Goal: Task Accomplishment & Management: Manage account settings

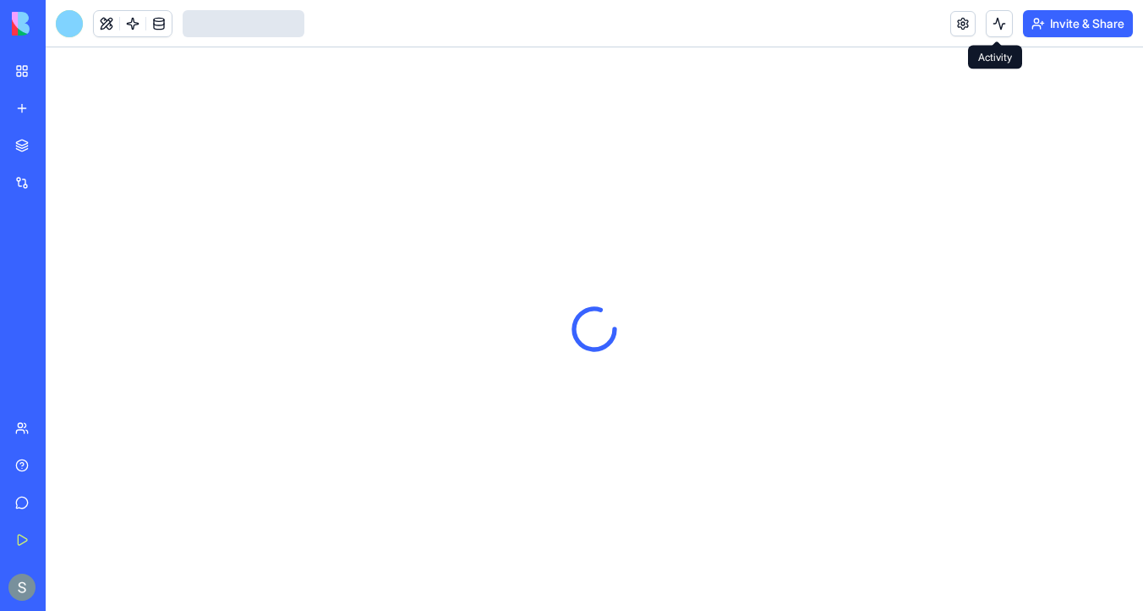
click at [993, 30] on button at bounding box center [999, 23] width 27 height 27
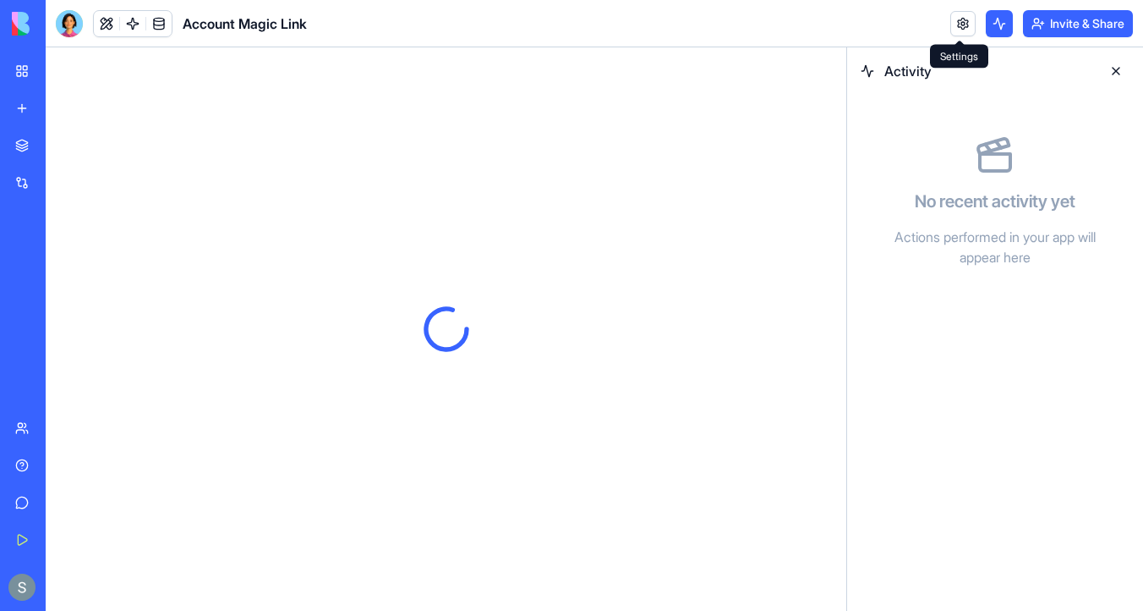
click at [969, 29] on link at bounding box center [963, 23] width 25 height 25
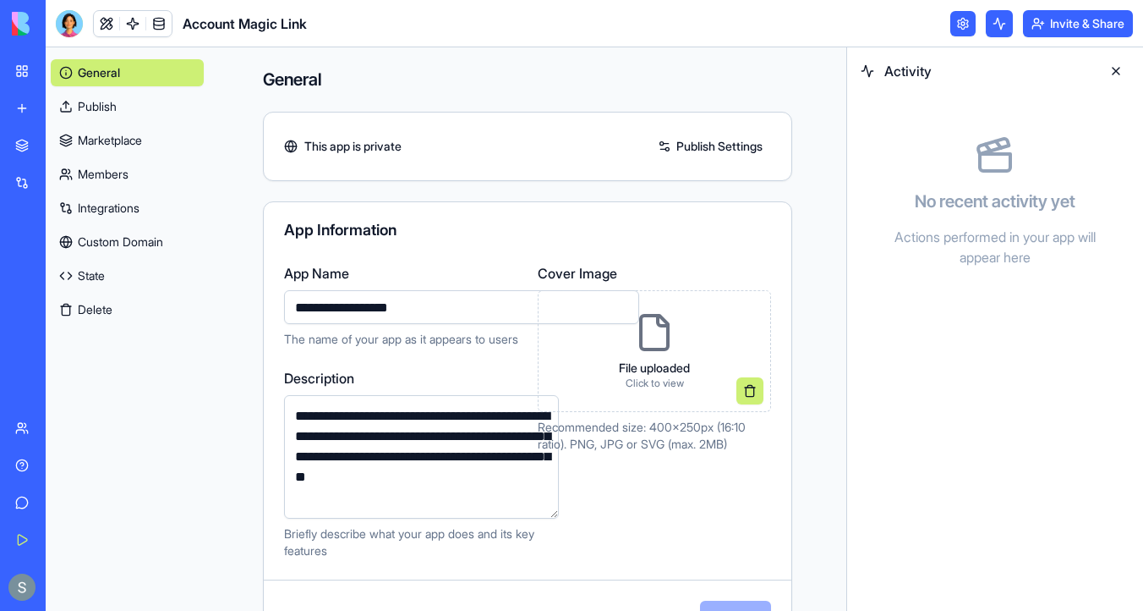
click at [132, 201] on link "Integrations" at bounding box center [127, 208] width 153 height 27
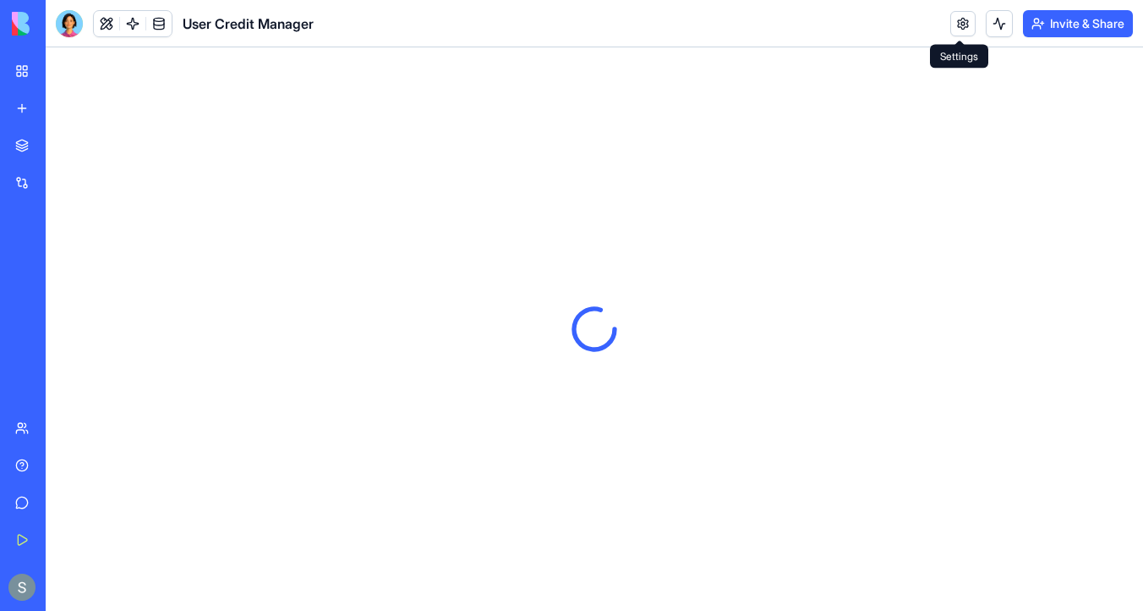
click at [952, 25] on link at bounding box center [963, 23] width 25 height 25
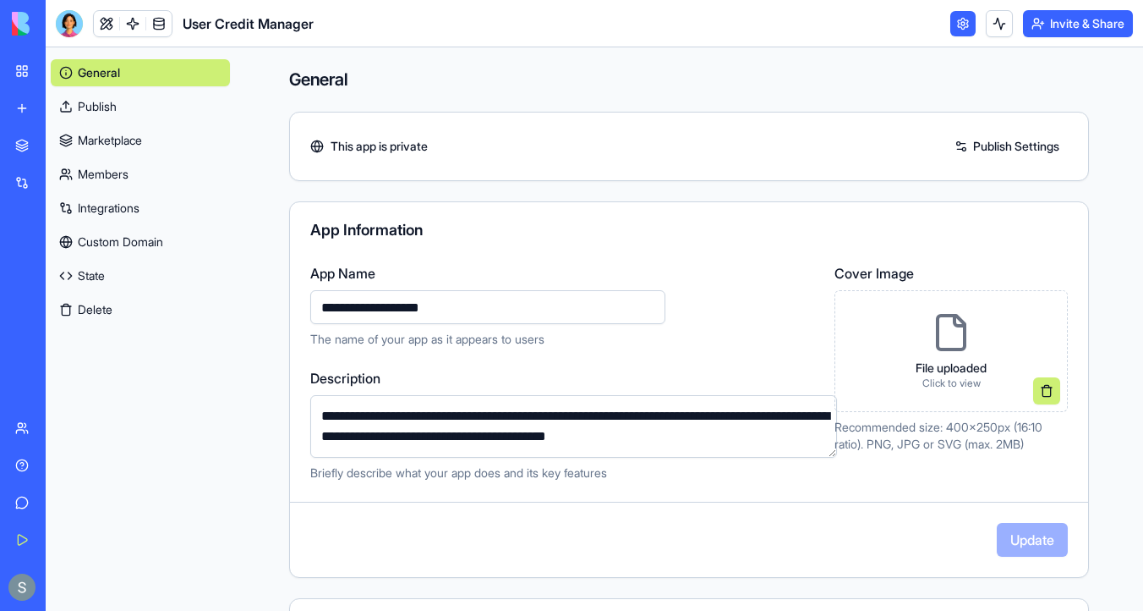
click at [154, 211] on link "Integrations" at bounding box center [140, 208] width 179 height 27
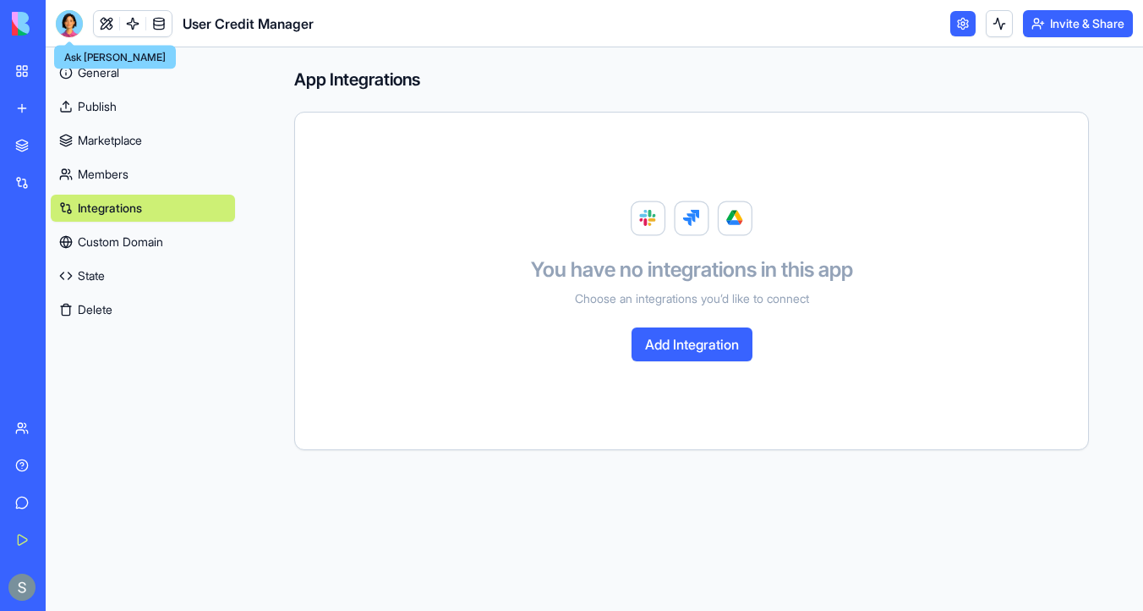
click at [74, 22] on div at bounding box center [69, 23] width 27 height 27
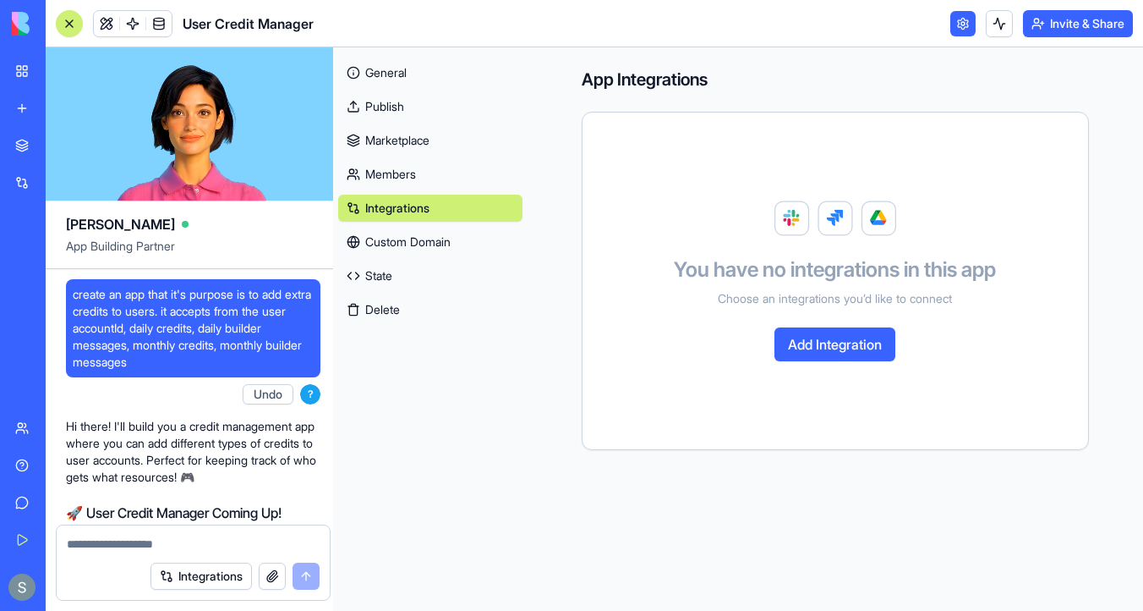
scroll to position [5406, 0]
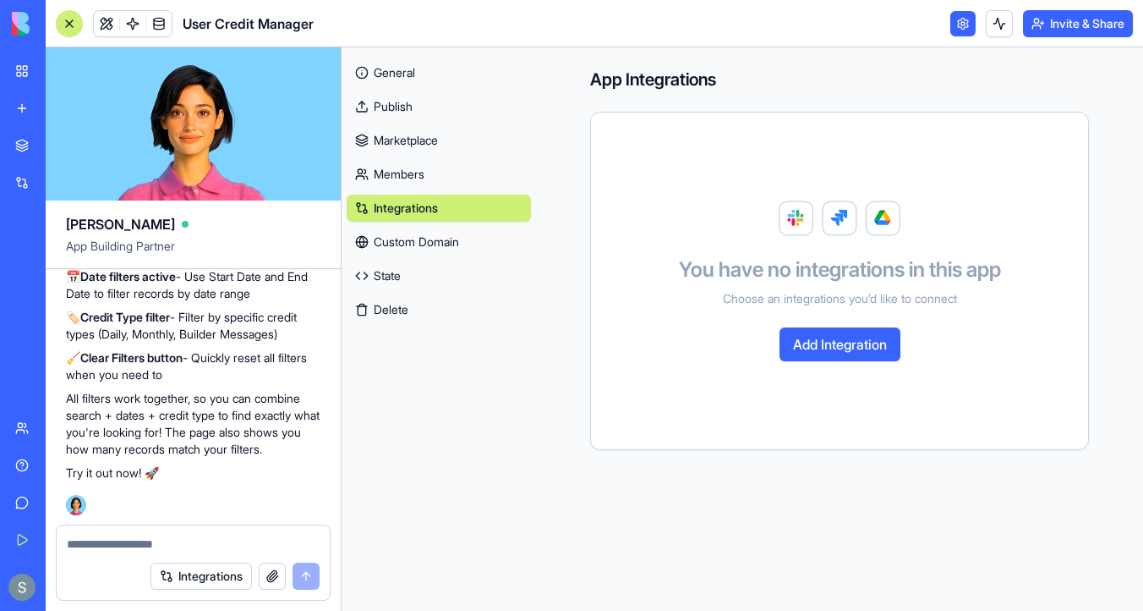
click at [30, 21] on img at bounding box center [64, 24] width 105 height 24
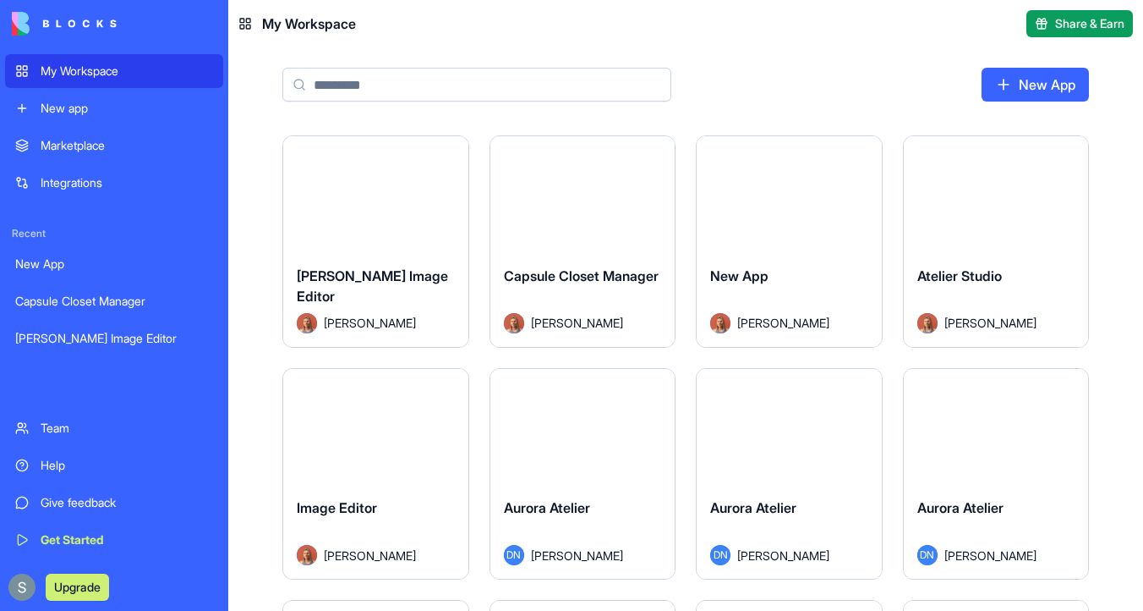
click at [42, 64] on div "My Workspace" at bounding box center [127, 71] width 173 height 17
click at [345, 77] on input at bounding box center [476, 85] width 389 height 34
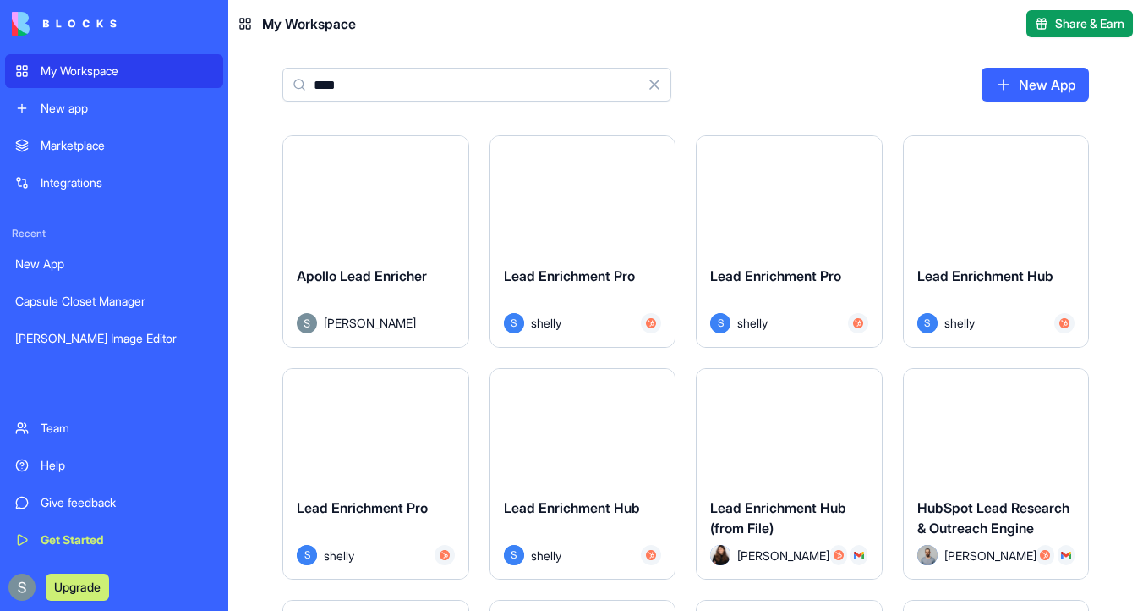
type input "****"
click at [572, 197] on button "Launch" at bounding box center [582, 194] width 127 height 34
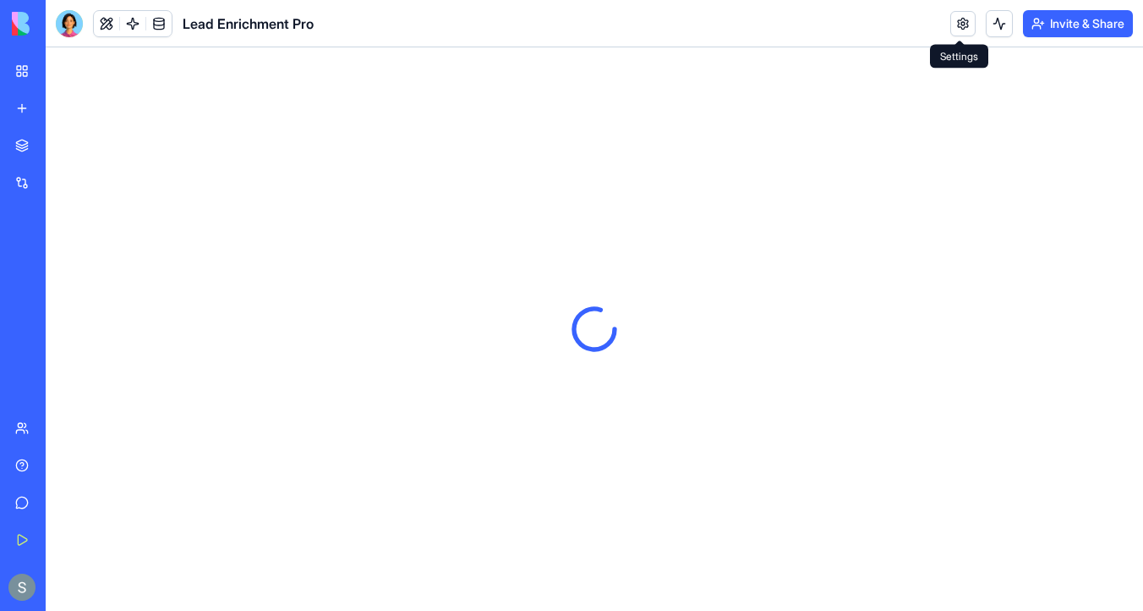
click at [952, 30] on link at bounding box center [963, 23] width 25 height 25
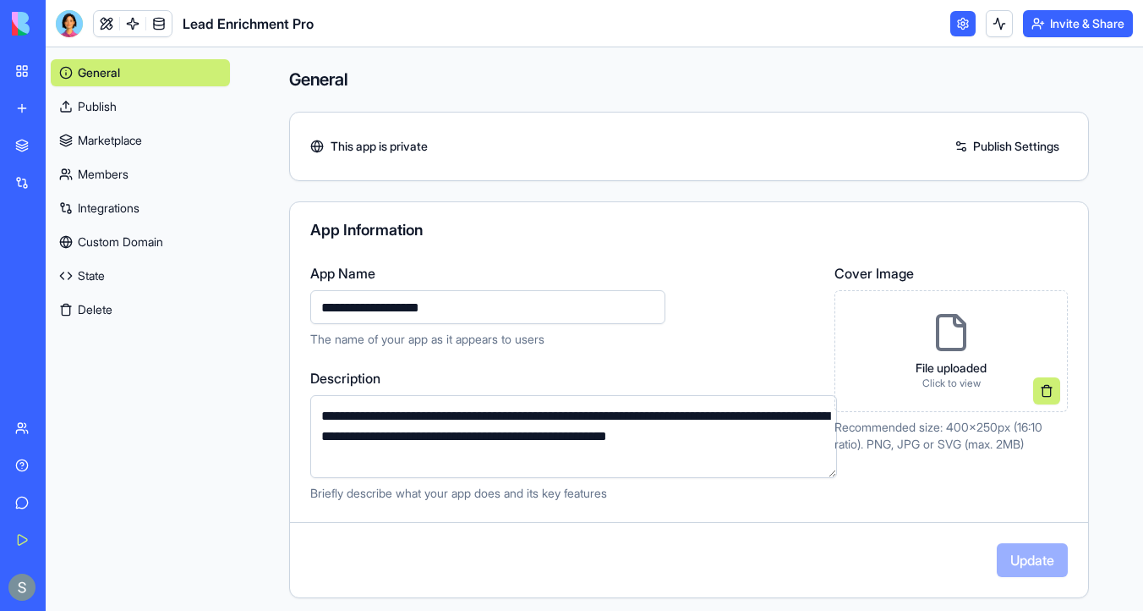
click at [118, 198] on link "Integrations" at bounding box center [140, 208] width 179 height 27
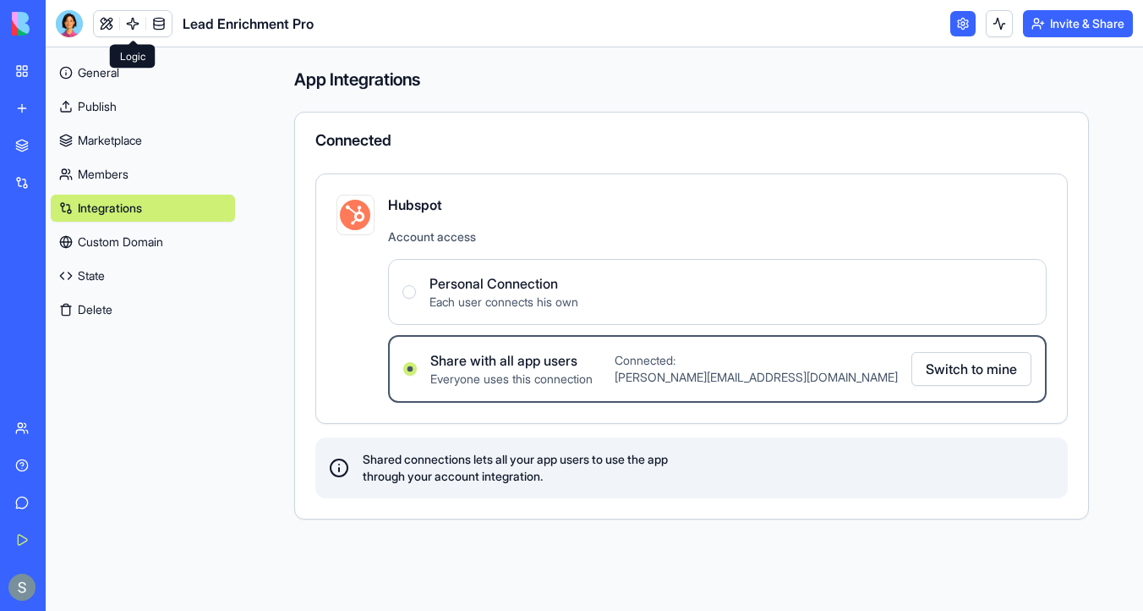
click at [134, 19] on link at bounding box center [132, 23] width 25 height 25
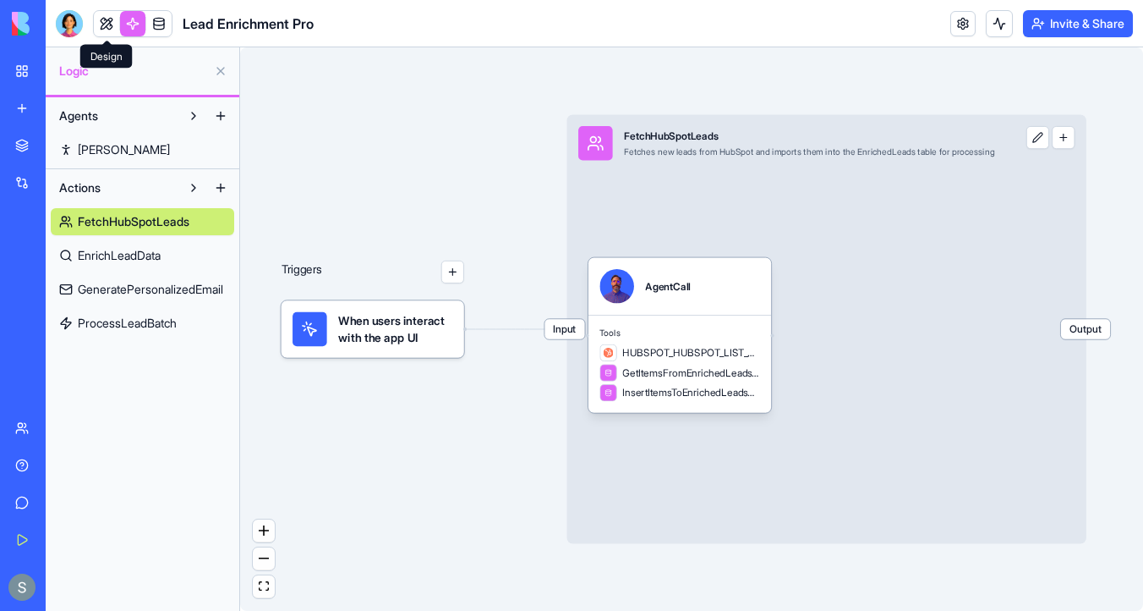
click at [102, 20] on link at bounding box center [106, 23] width 25 height 25
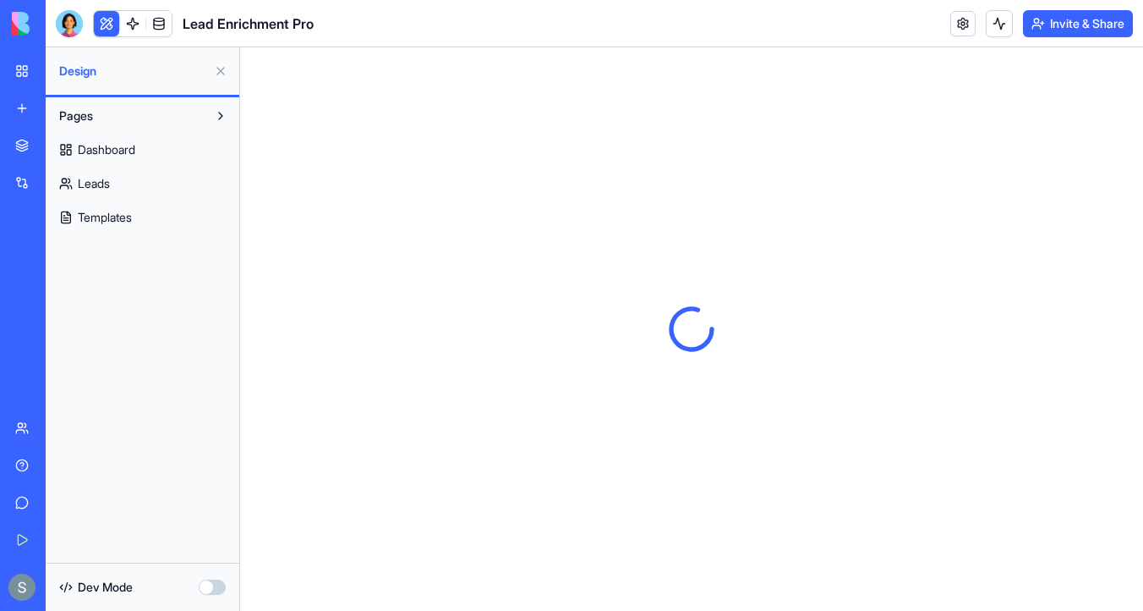
click at [116, 20] on button at bounding box center [106, 23] width 25 height 25
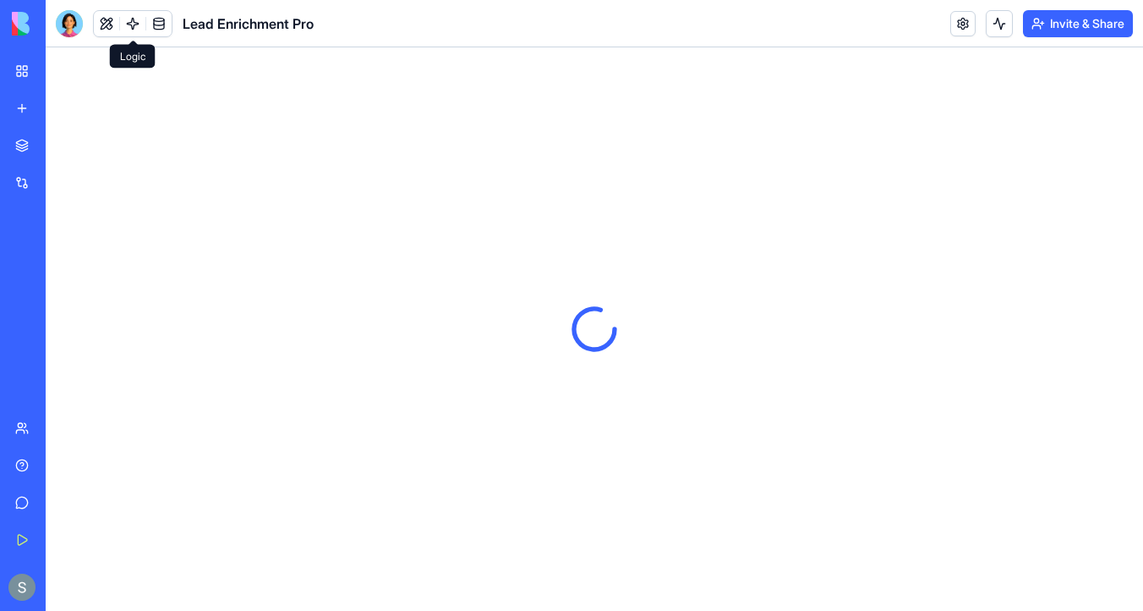
click at [136, 21] on link at bounding box center [132, 23] width 25 height 25
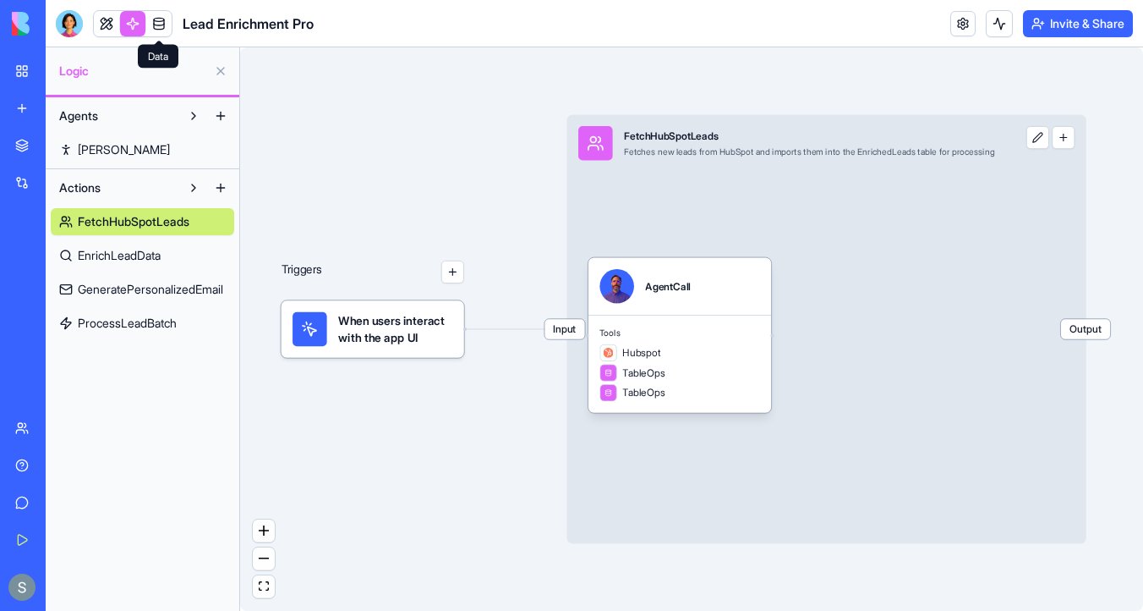
click at [161, 22] on link at bounding box center [158, 23] width 25 height 25
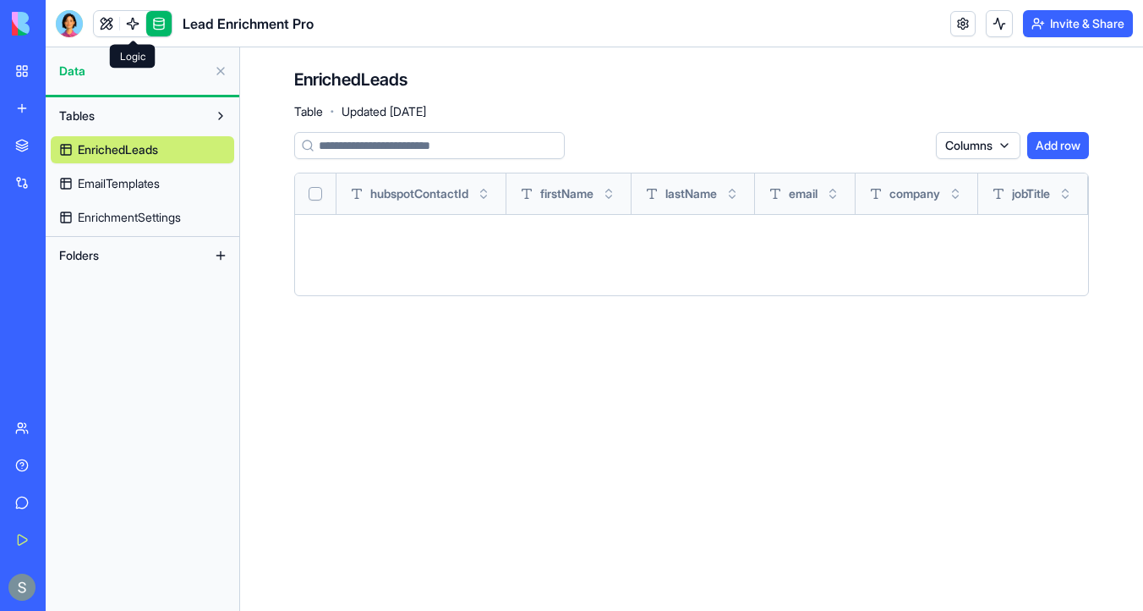
click at [125, 21] on link at bounding box center [132, 23] width 25 height 25
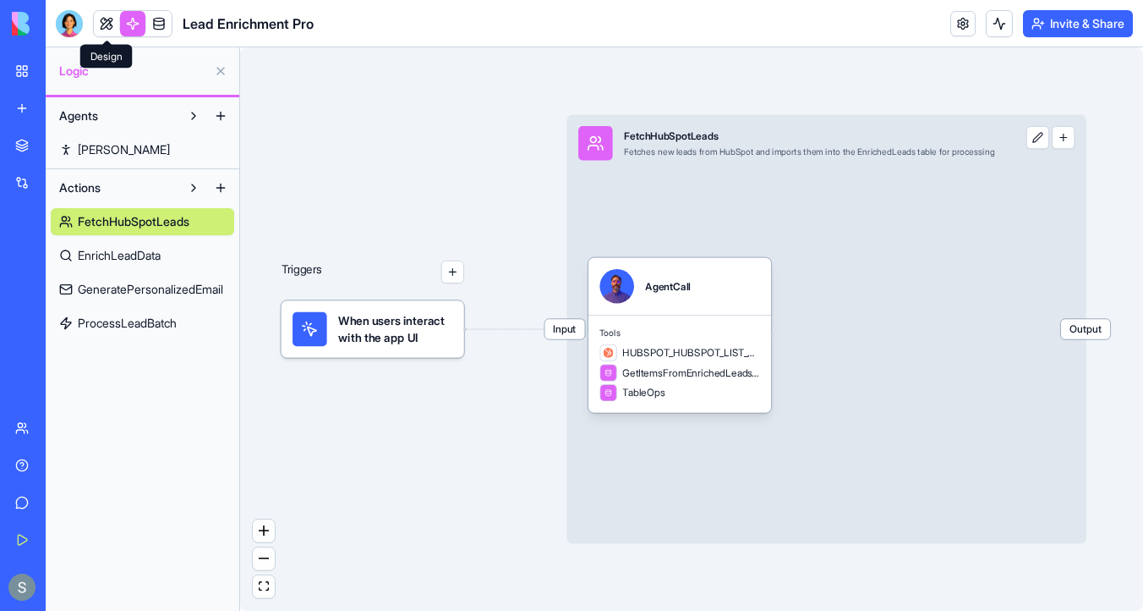
click at [109, 23] on link at bounding box center [106, 23] width 25 height 25
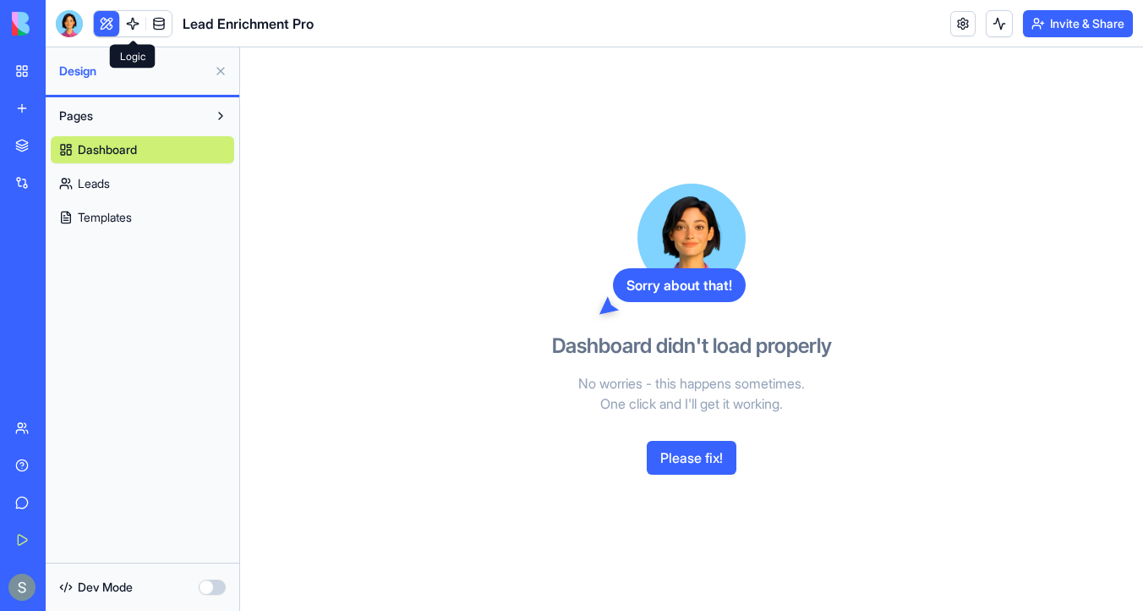
click at [135, 22] on link at bounding box center [132, 23] width 25 height 25
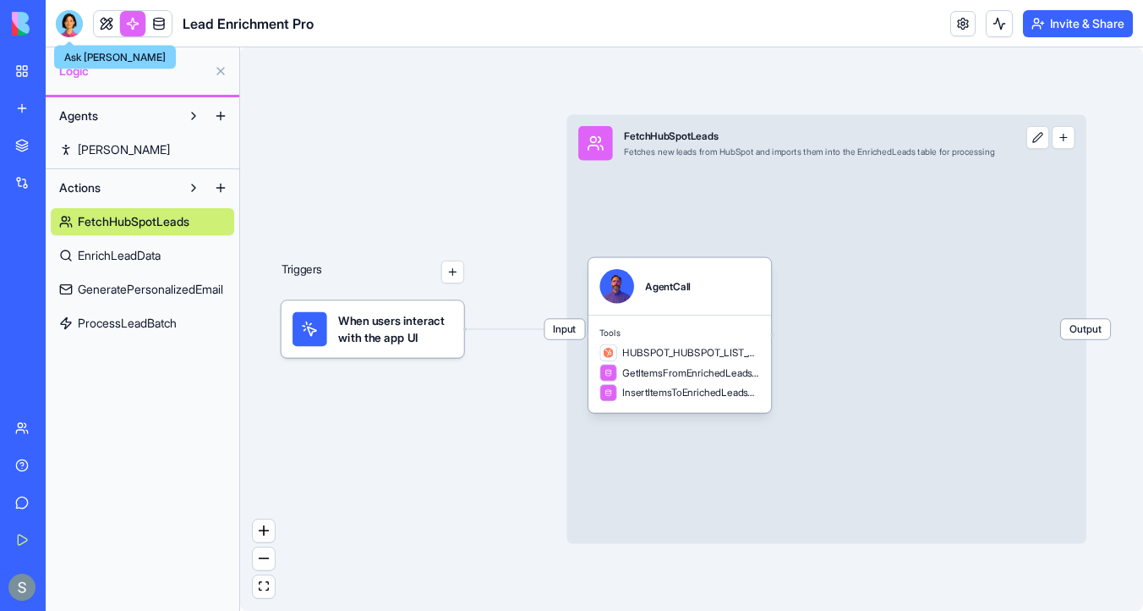
click at [65, 20] on div at bounding box center [69, 23] width 27 height 27
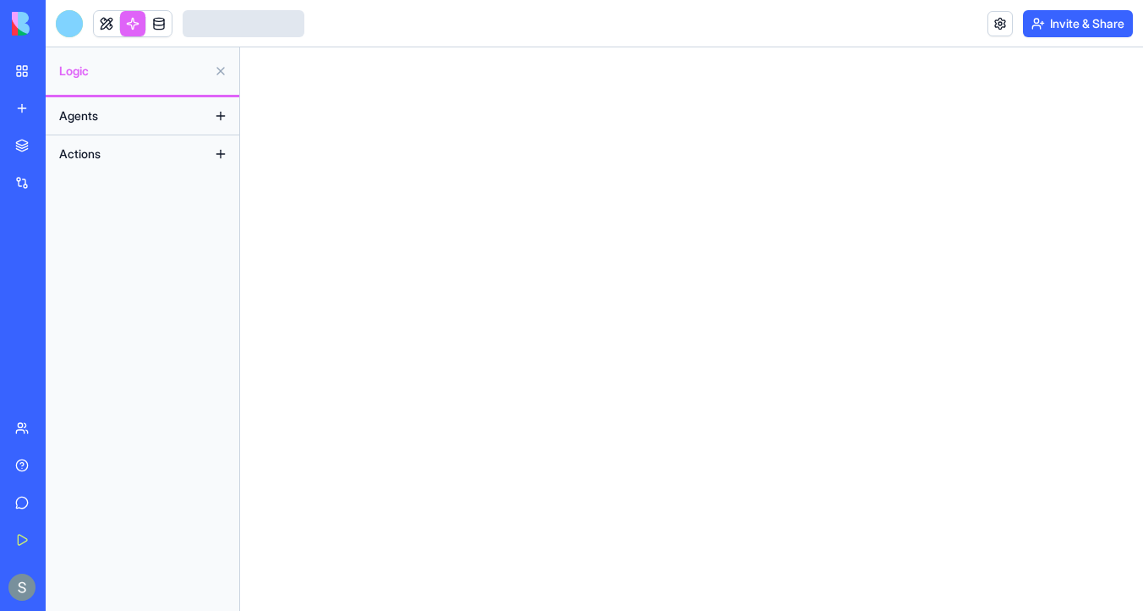
click at [28, 28] on img at bounding box center [64, 24] width 105 height 24
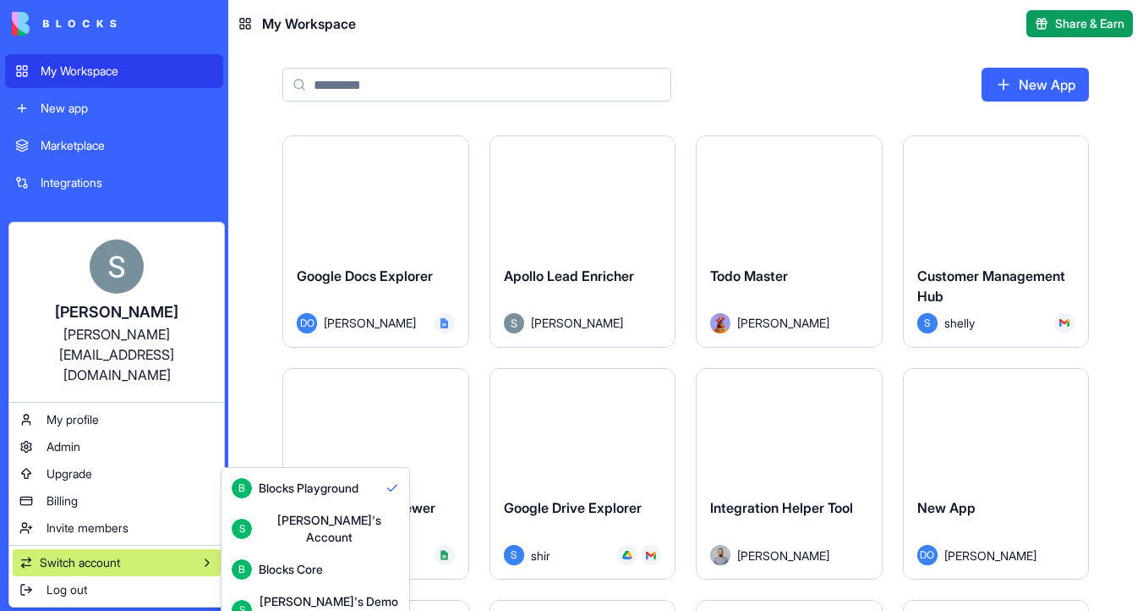
click at [529, 49] on html "My Workspace New app Marketplace Integrations Recent Todo Master Apollo Lead En…" at bounding box center [571, 305] width 1143 height 611
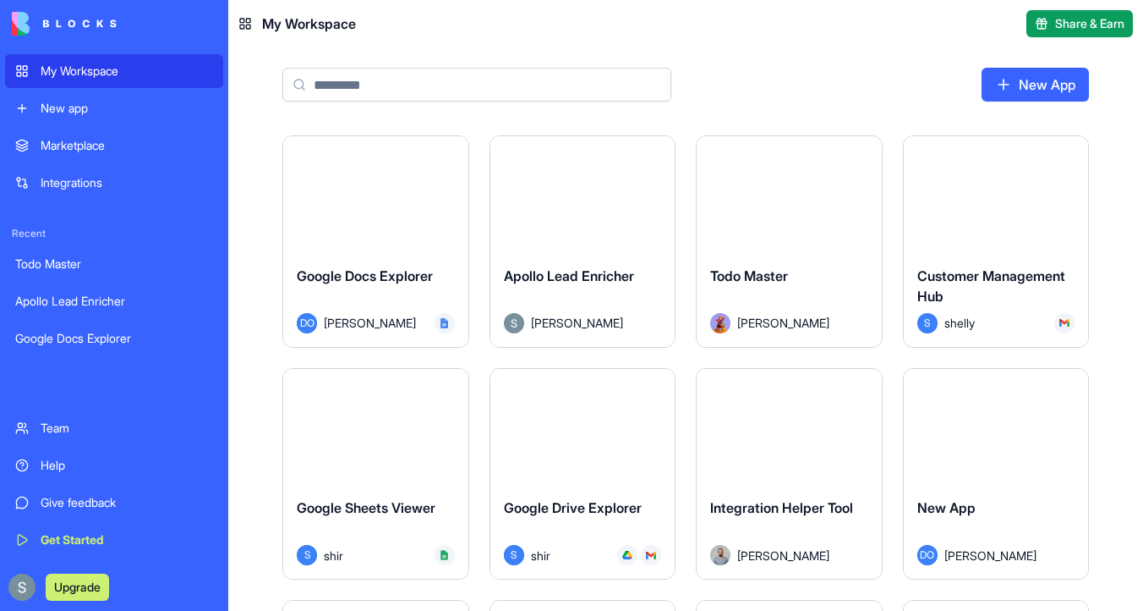
click at [987, 203] on button "Launch" at bounding box center [996, 194] width 127 height 34
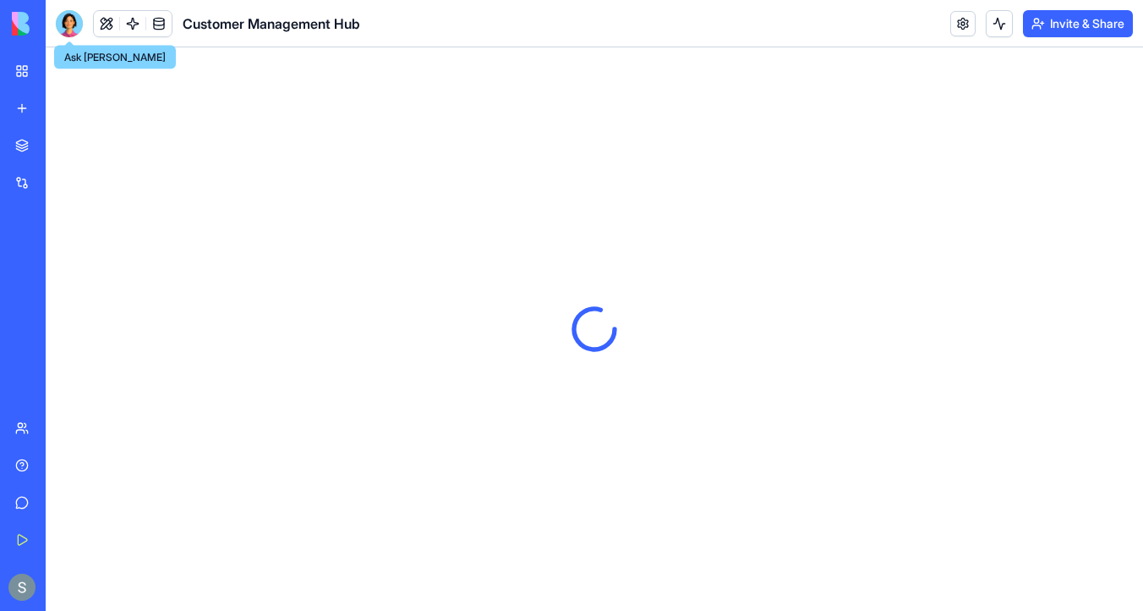
click at [63, 30] on div at bounding box center [69, 23] width 27 height 27
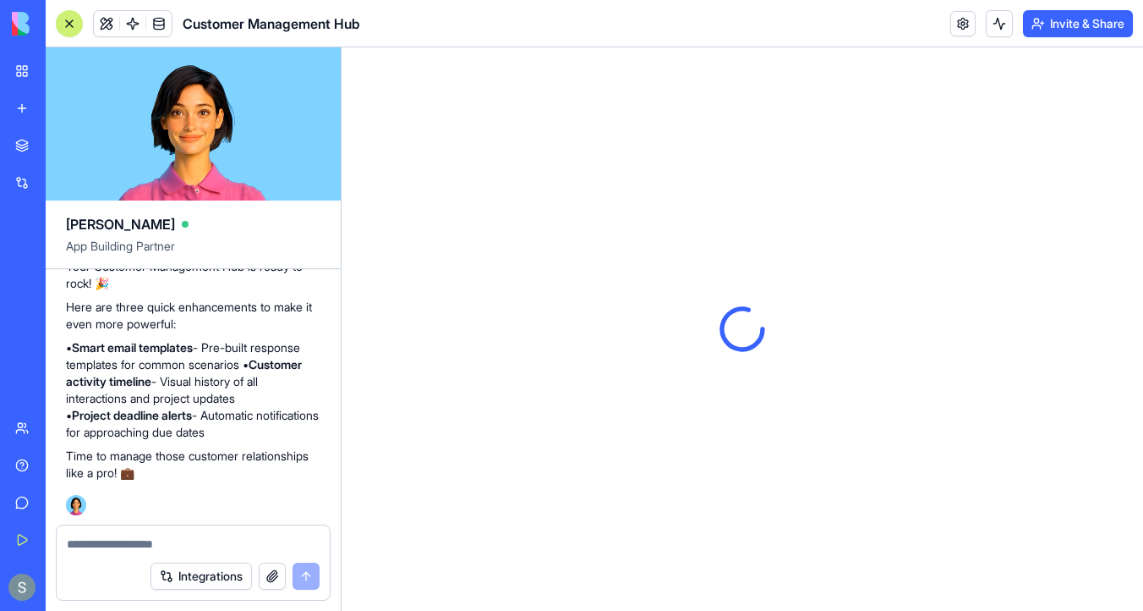
click at [129, 540] on textarea at bounding box center [193, 543] width 253 height 17
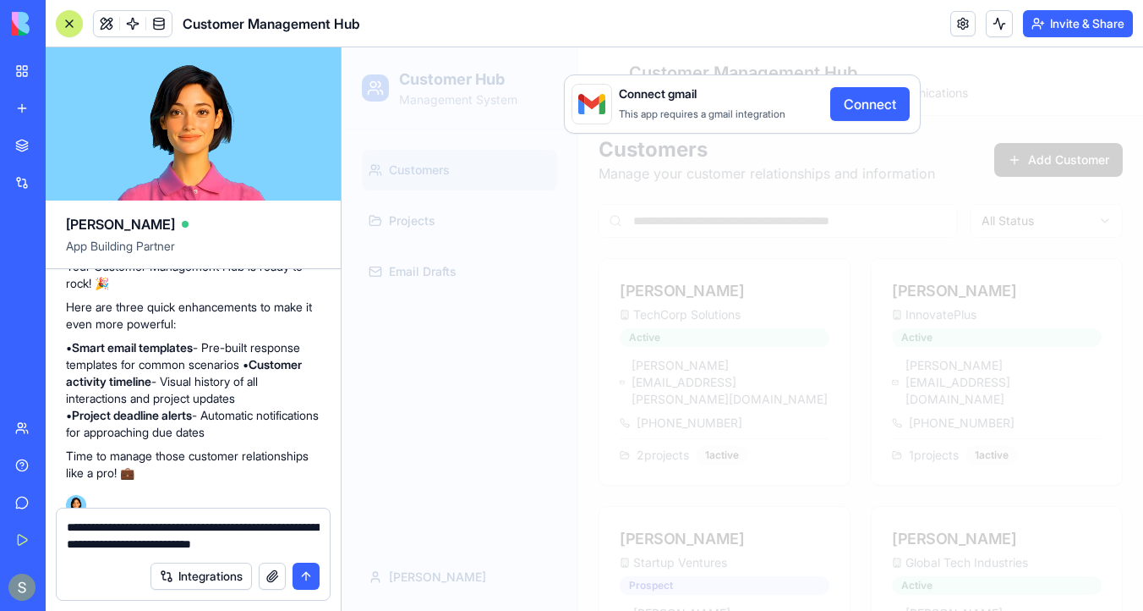
type textarea "**********"
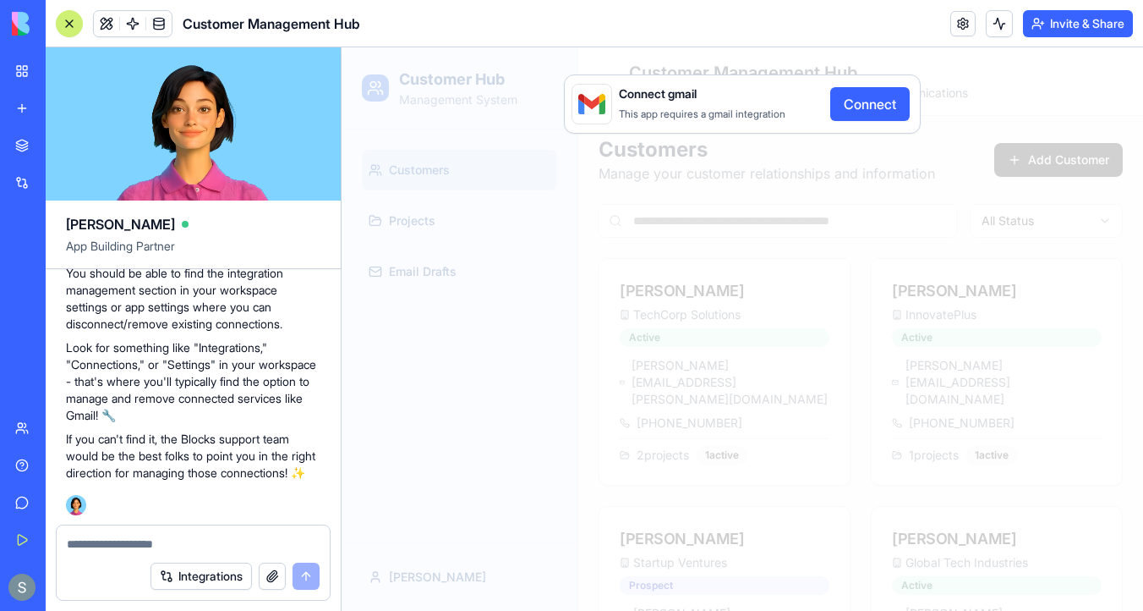
scroll to position [1459, 0]
click at [868, 122] on div "Connect gmail This app requires a gmail integration Connect" at bounding box center [742, 103] width 335 height 37
click at [882, 99] on button "Connect" at bounding box center [869, 104] width 79 height 34
click at [878, 101] on button "Connect" at bounding box center [869, 104] width 79 height 34
click at [959, 20] on link at bounding box center [963, 23] width 25 height 25
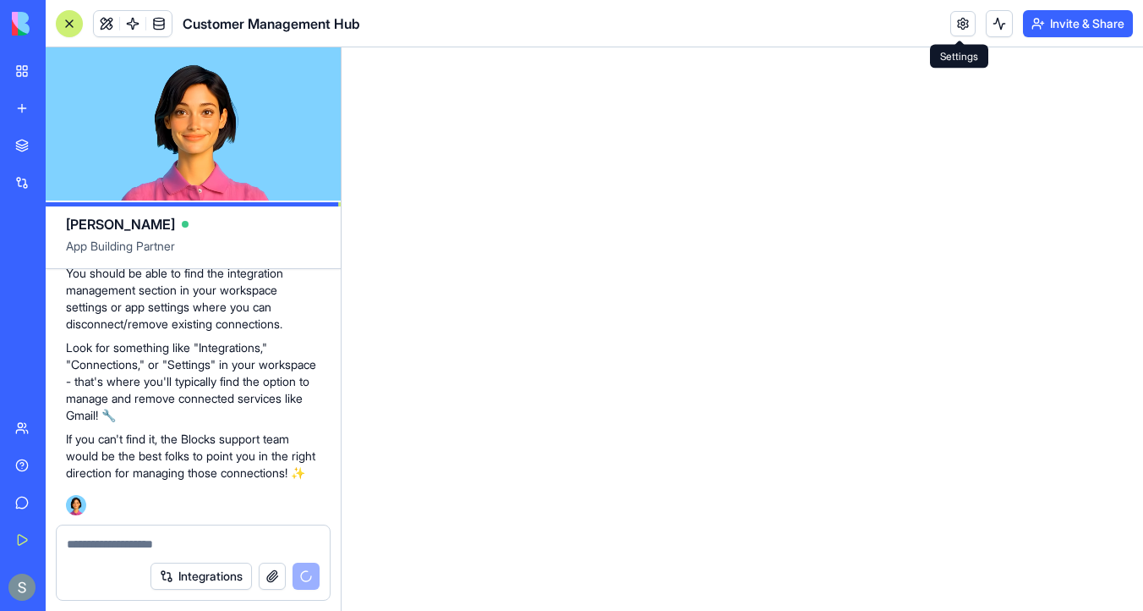
click at [965, 25] on link at bounding box center [963, 23] width 25 height 25
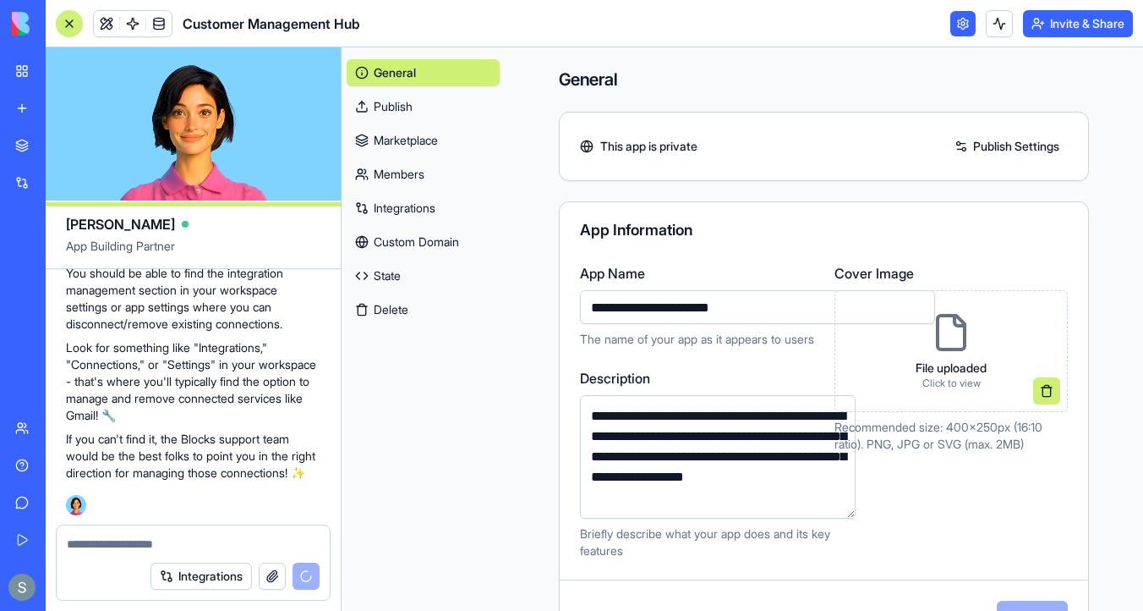
click at [398, 203] on link "Integrations" at bounding box center [423, 208] width 153 height 27
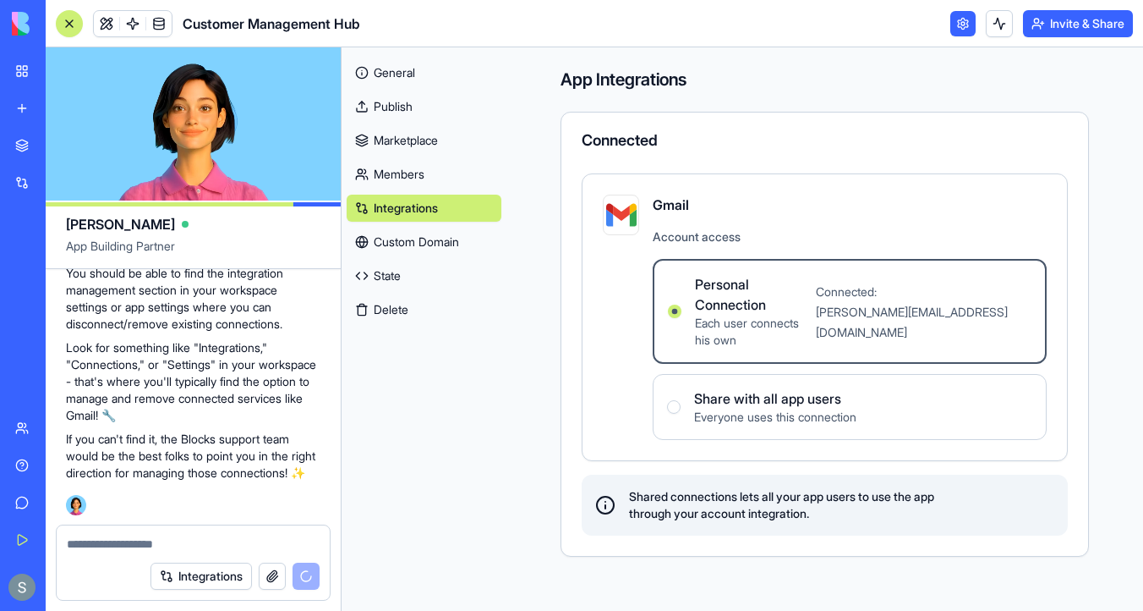
click at [446, 315] on button "Delete" at bounding box center [424, 309] width 155 height 27
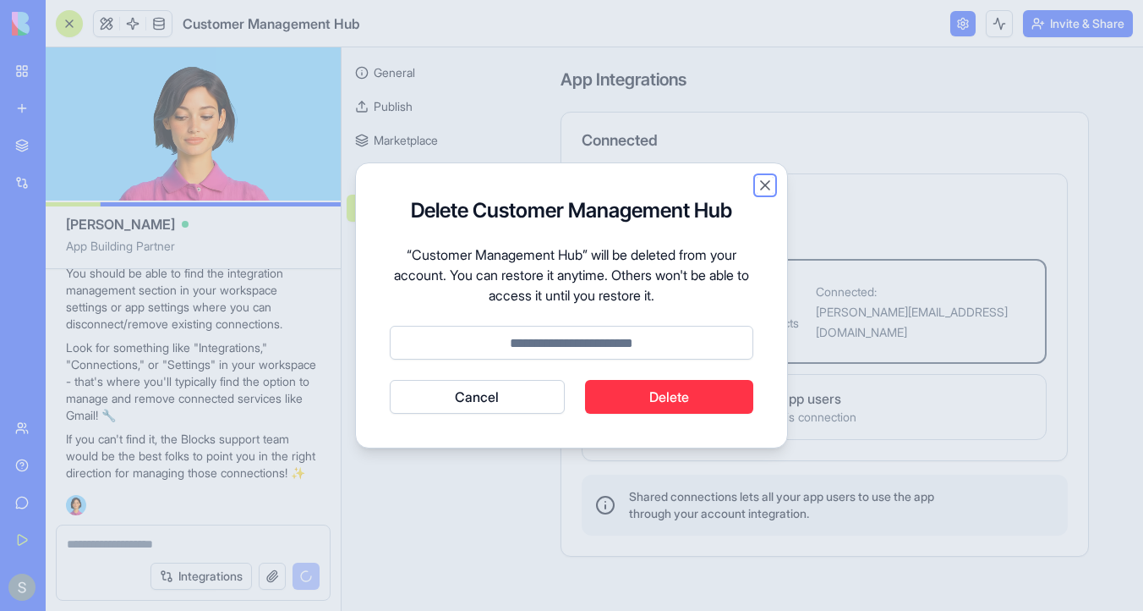
click at [765, 189] on button "Close" at bounding box center [765, 185] width 17 height 17
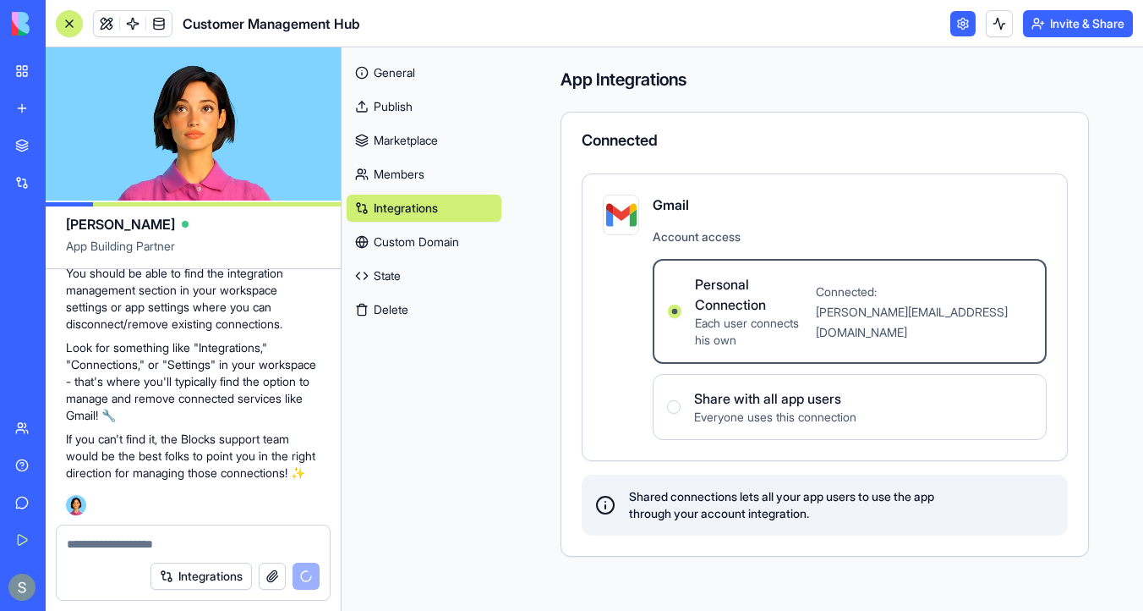
click at [431, 51] on div "General Publish Marketplace Members Integrations Custom Domain State Delete" at bounding box center [424, 187] width 165 height 281
click at [406, 65] on link "General" at bounding box center [424, 72] width 155 height 27
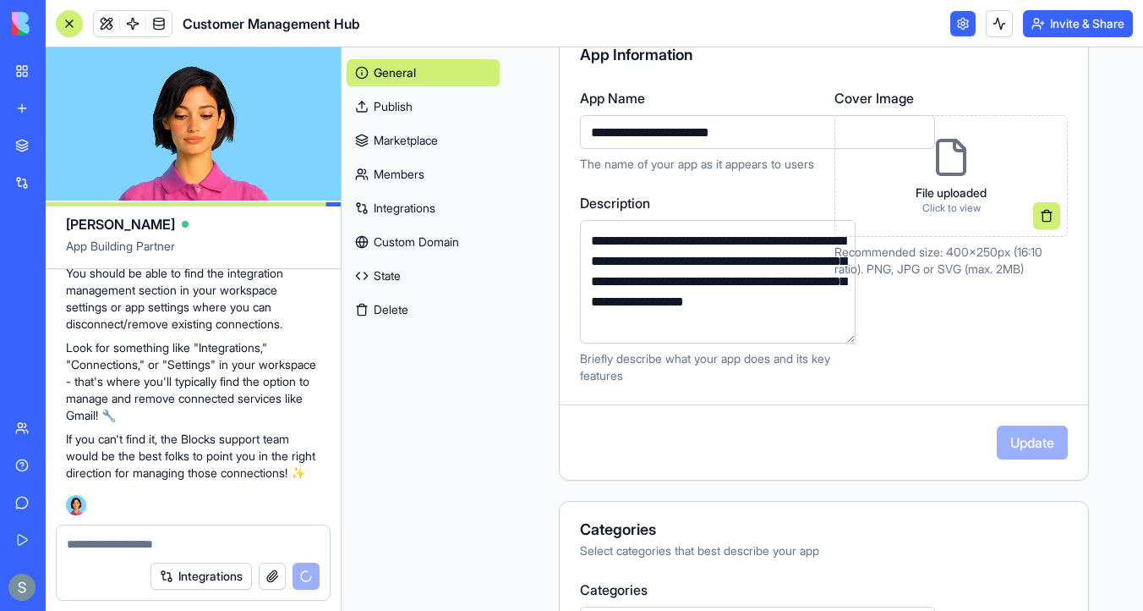
scroll to position [170, 0]
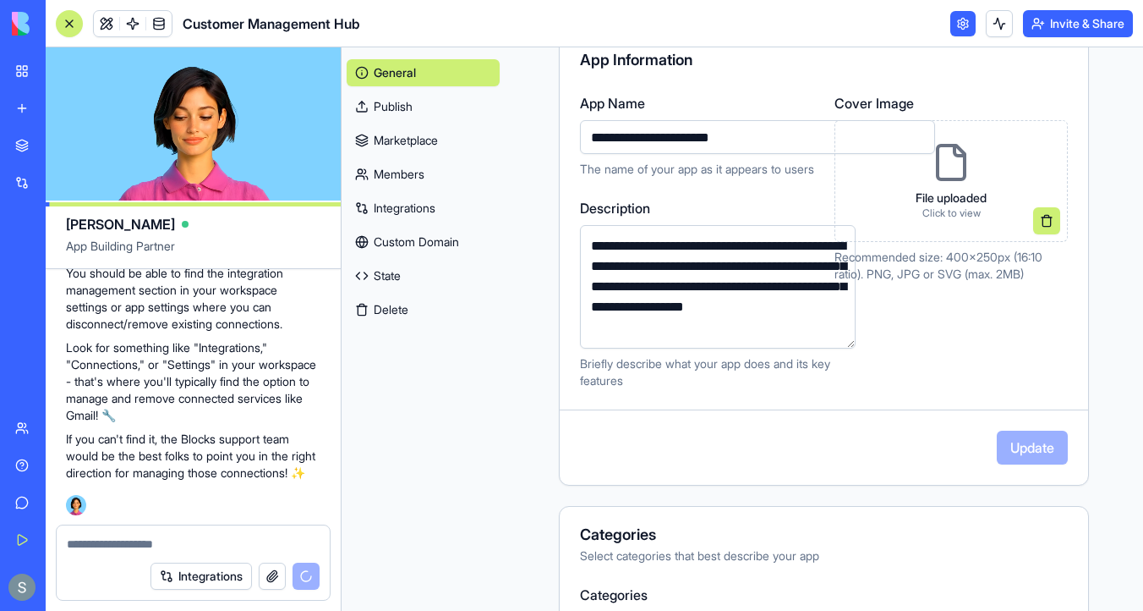
click at [424, 107] on link "Publish" at bounding box center [423, 106] width 153 height 27
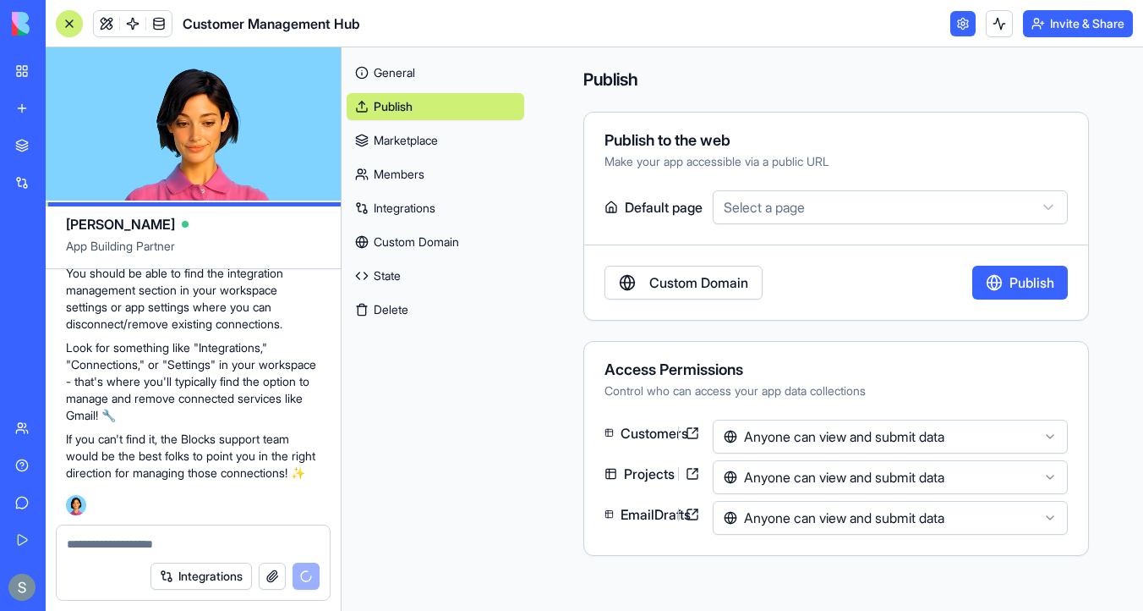
click at [423, 134] on link "Marketplace" at bounding box center [436, 140] width 178 height 27
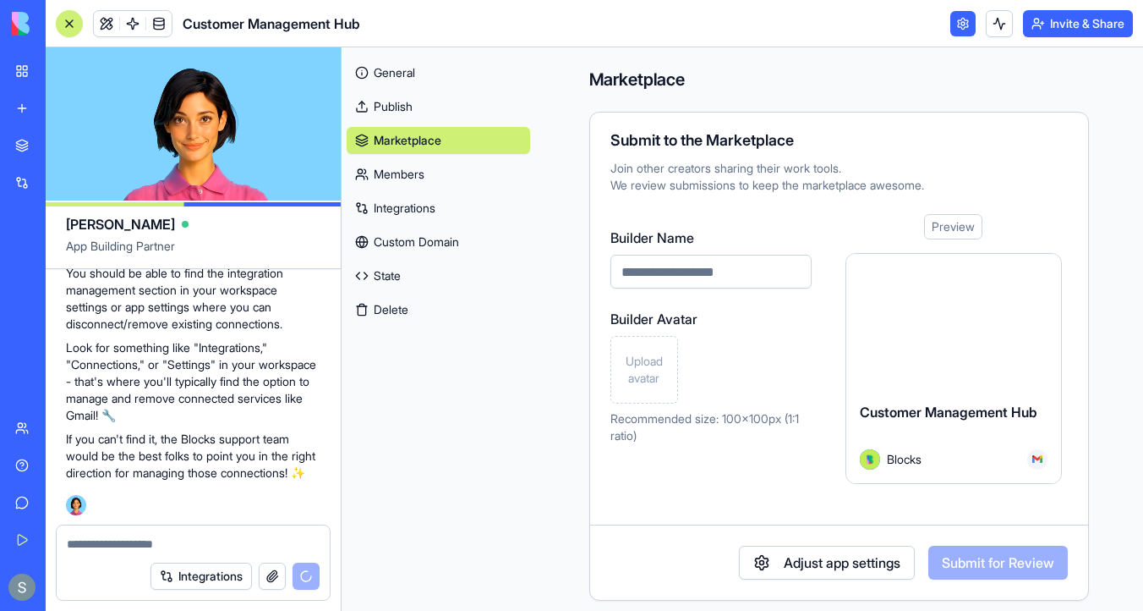
click at [424, 184] on link "Members" at bounding box center [439, 174] width 184 height 27
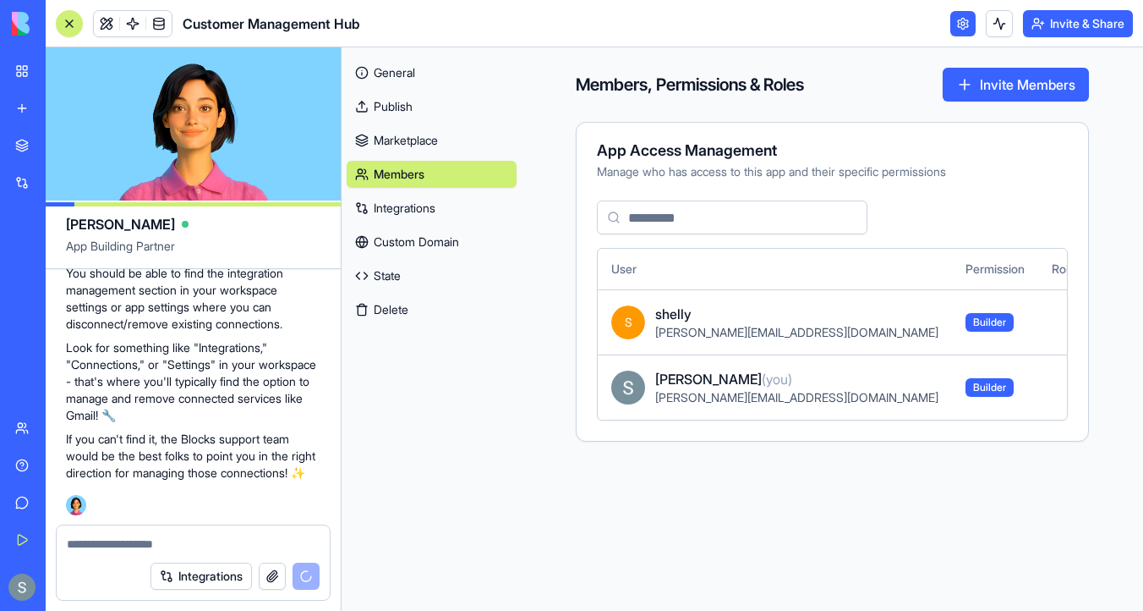
click at [422, 228] on link "Custom Domain" at bounding box center [432, 241] width 170 height 27
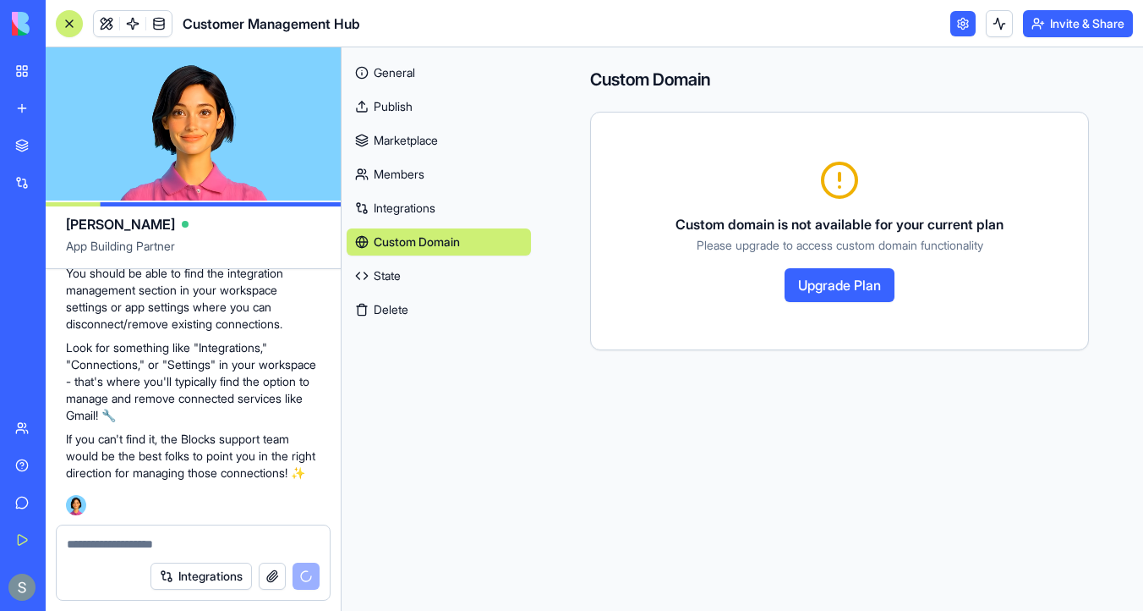
click at [430, 205] on link "Integrations" at bounding box center [439, 208] width 184 height 27
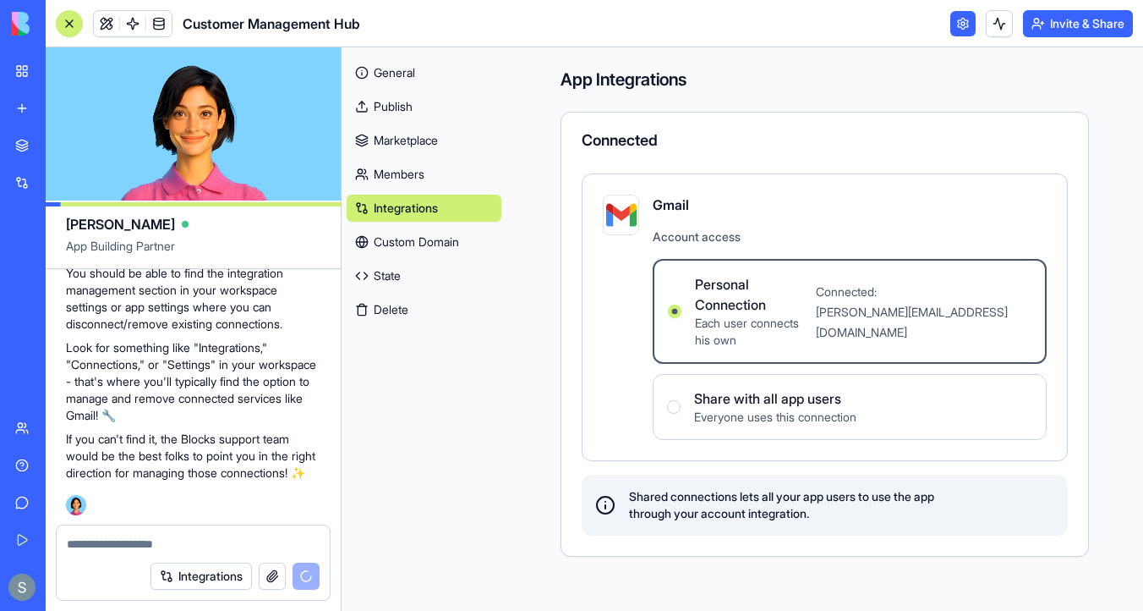
click at [435, 237] on link "Custom Domain" at bounding box center [424, 241] width 155 height 27
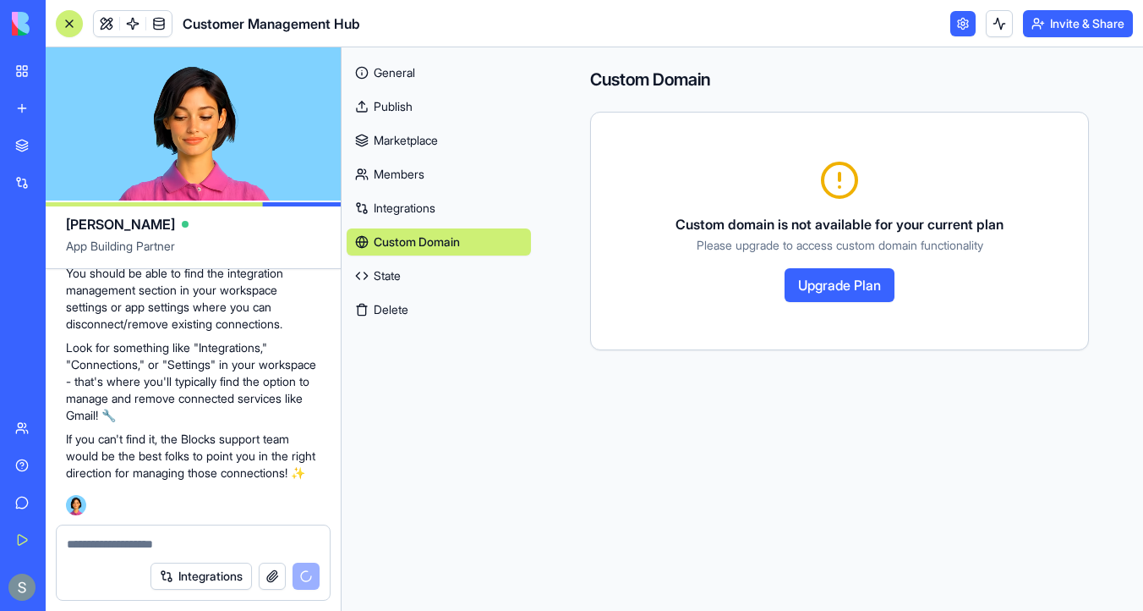
click at [437, 213] on link "Integrations" at bounding box center [439, 208] width 184 height 27
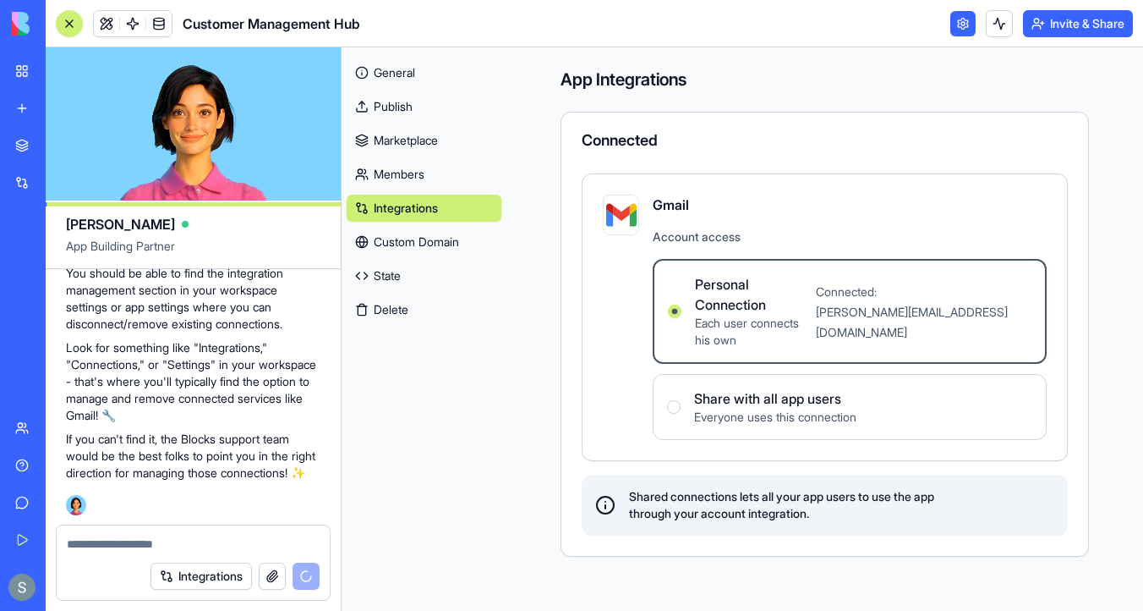
click at [464, 231] on link "Custom Domain" at bounding box center [424, 241] width 155 height 27
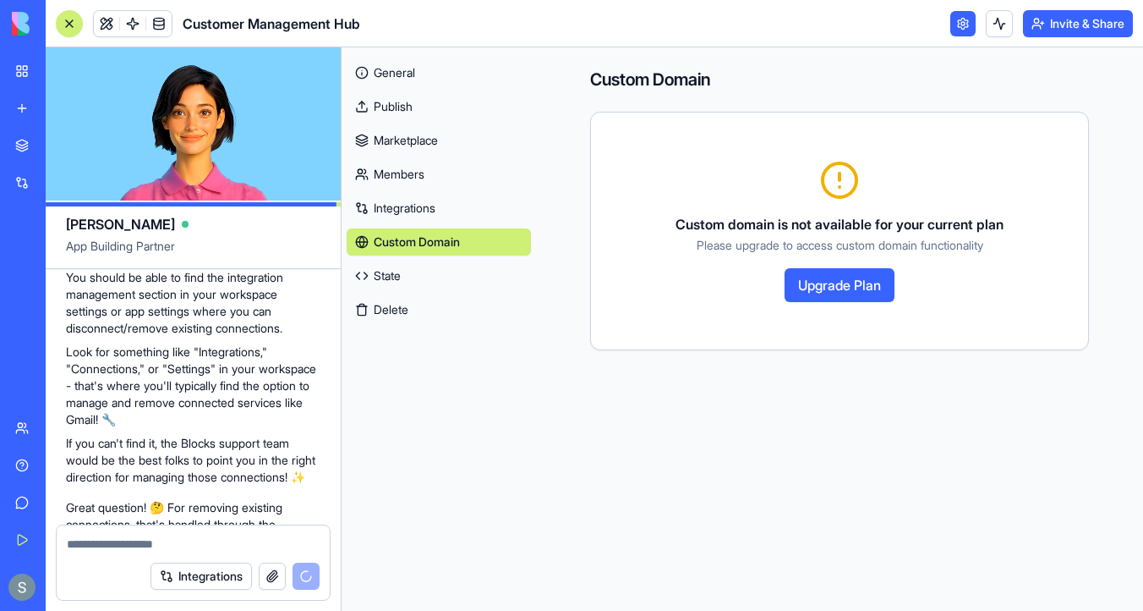
scroll to position [1407, 0]
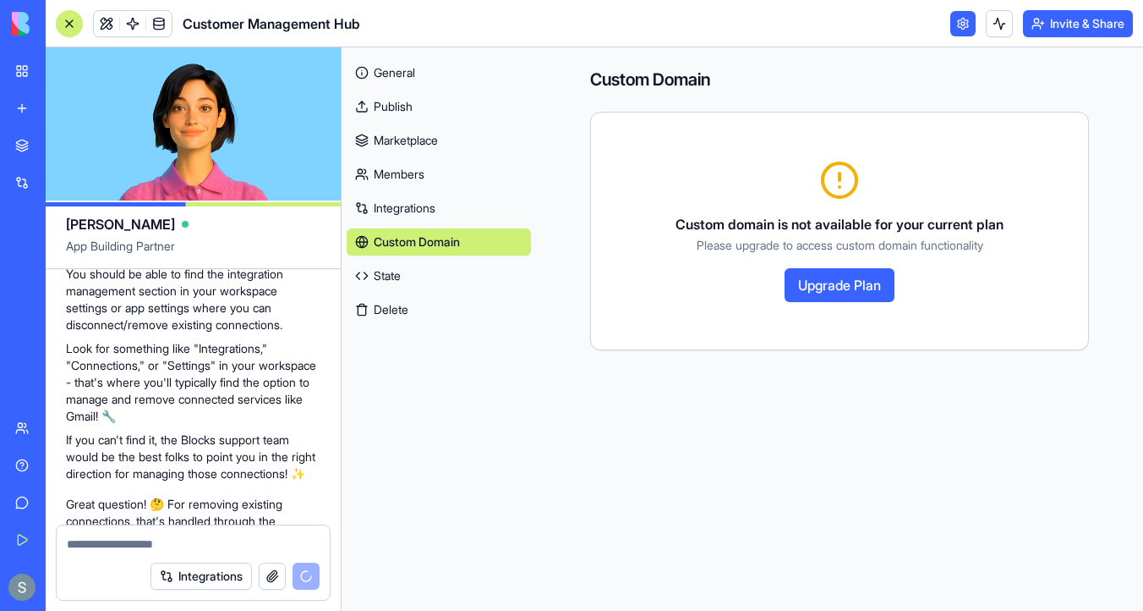
click at [537, 137] on div "Custom Domain Custom domain is not available for your current plan Please upgra…" at bounding box center [839, 208] width 607 height 323
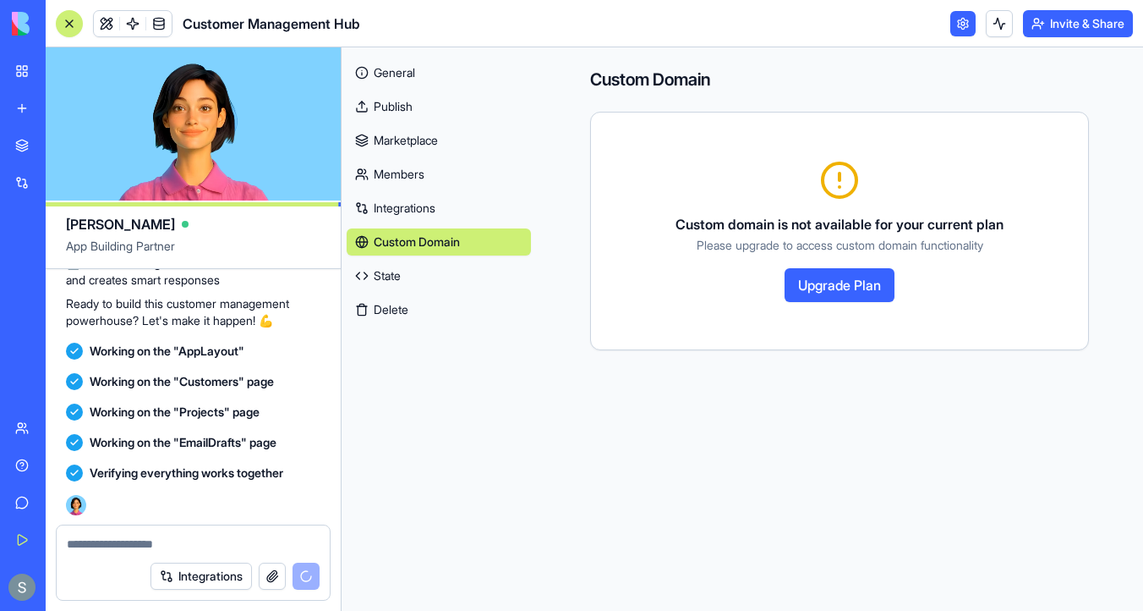
scroll to position [2162, 0]
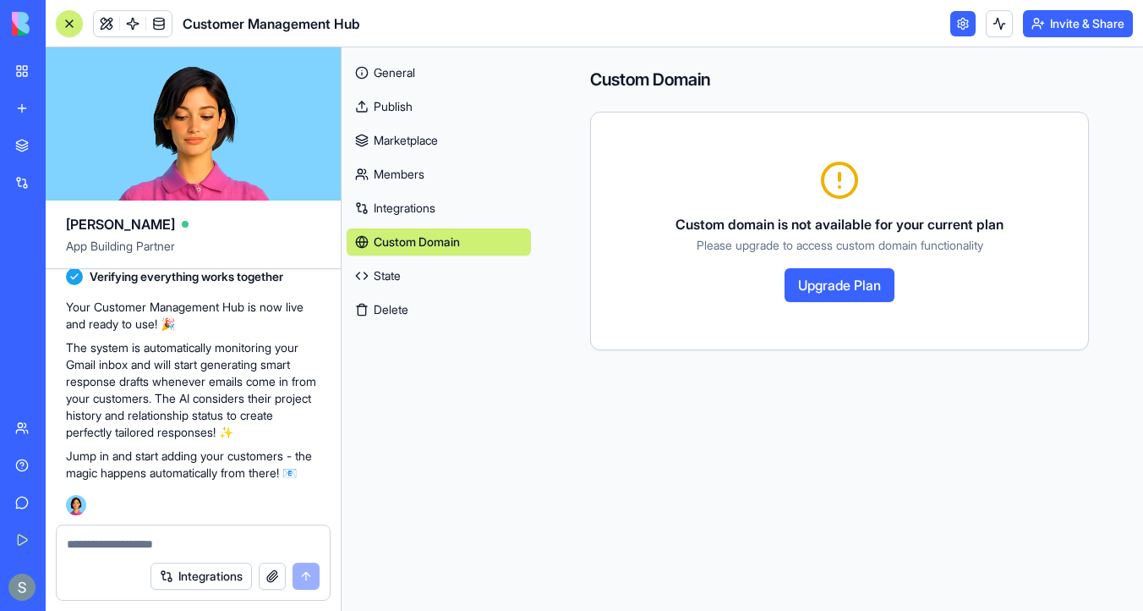
click at [412, 209] on link "Integrations" at bounding box center [439, 208] width 184 height 27
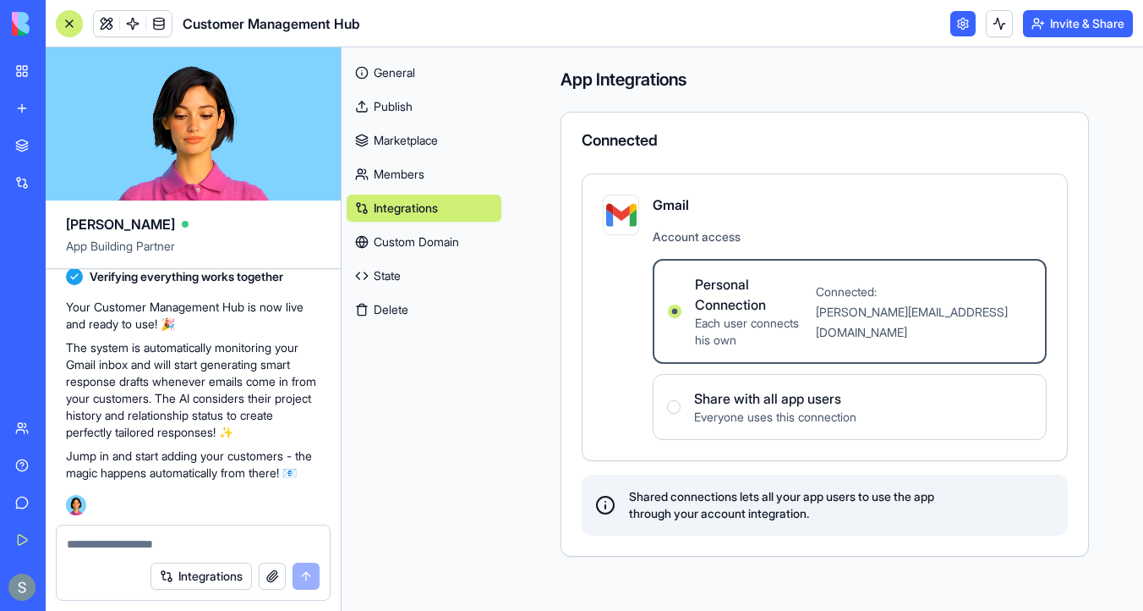
click at [758, 315] on span "Each user connects his own" at bounding box center [748, 332] width 107 height 34
click at [682, 304] on Connection "Personal Connection Each user connects his own Connected: sharon@blocks.diy" at bounding box center [675, 311] width 14 height 14
click at [616, 495] on icon at bounding box center [605, 505] width 20 height 20
click at [693, 488] on span "Shared connections lets all your app users to use the app through your account …" at bounding box center [781, 505] width 305 height 34
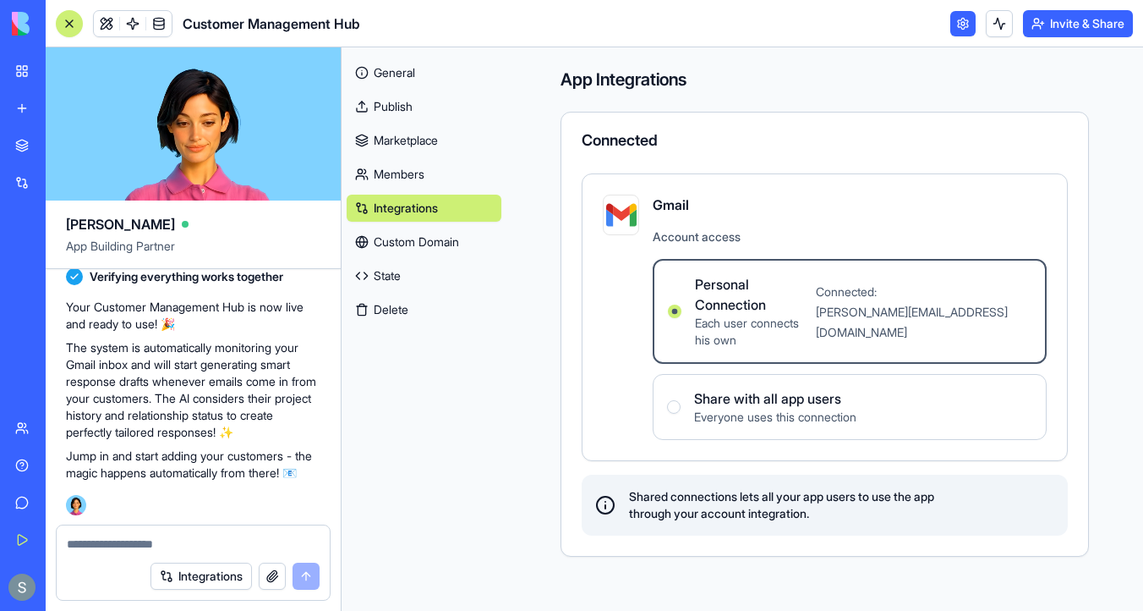
click at [681, 400] on users "Share with all app users Everyone uses this connection" at bounding box center [674, 407] width 14 height 14
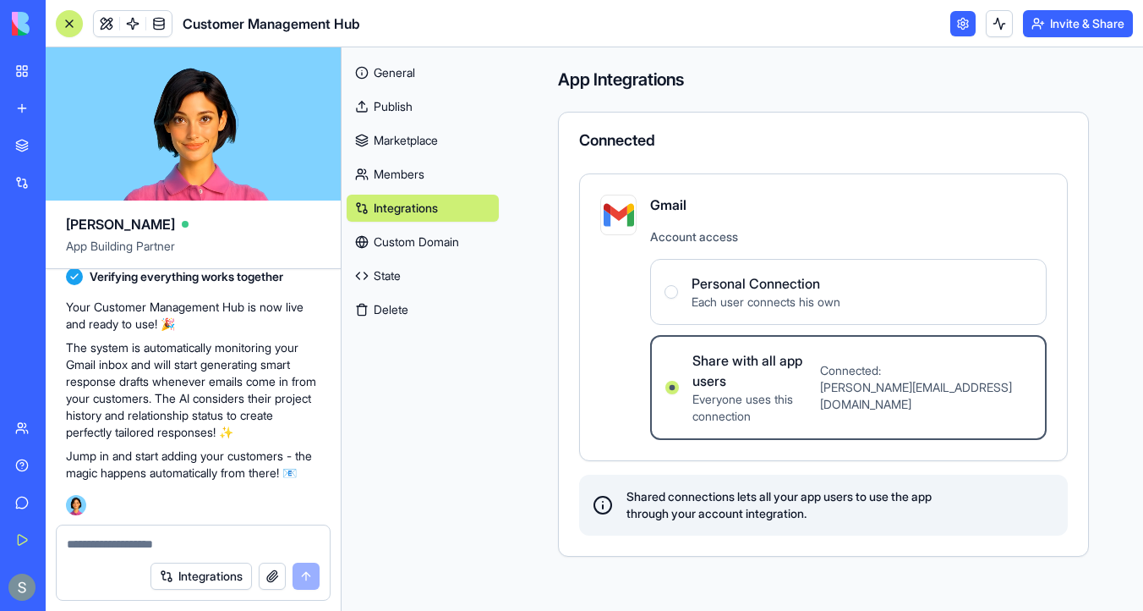
click at [707, 297] on div "Personal Connection Each user connects his own" at bounding box center [753, 291] width 176 height 37
click at [678, 297] on Connection "Personal Connection Each user connects his own" at bounding box center [672, 292] width 14 height 14
